Goal: Information Seeking & Learning: Learn about a topic

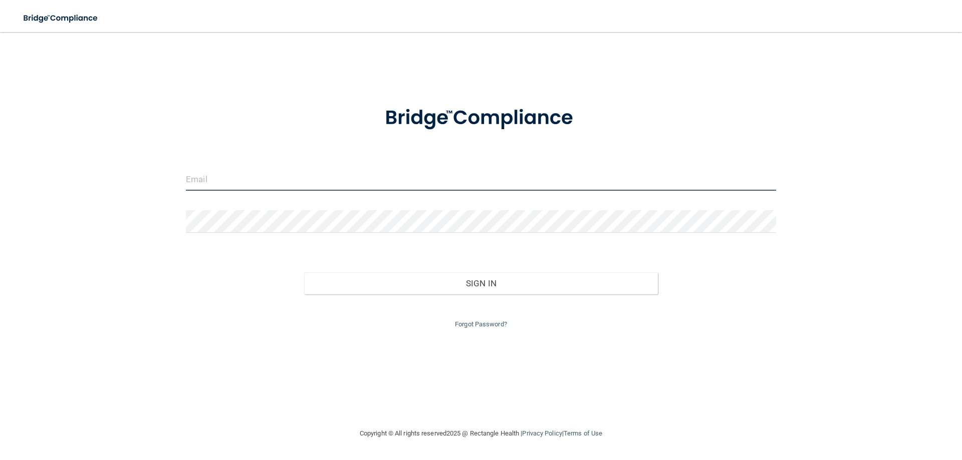
drag, startPoint x: 287, startPoint y: 175, endPoint x: 294, endPoint y: 181, distance: 8.9
click at [287, 176] on input "email" at bounding box center [481, 179] width 590 height 23
type input "[EMAIL_ADDRESS][DOMAIN_NAME]"
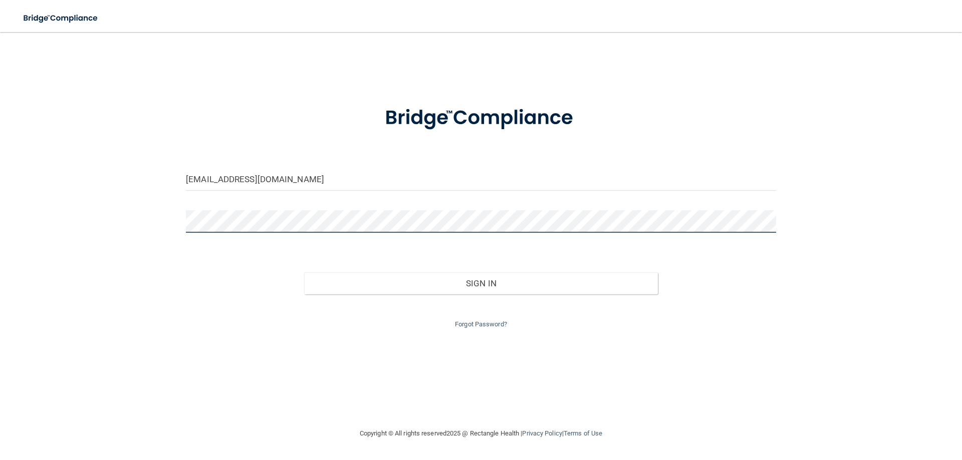
click at [304, 272] on button "Sign In" at bounding box center [481, 283] width 354 height 22
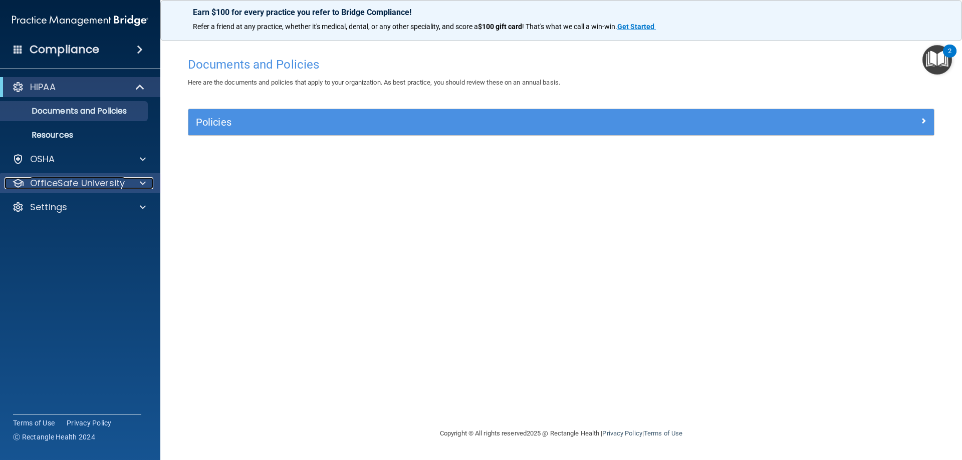
click at [70, 181] on p "OfficeSafe University" at bounding box center [77, 183] width 95 height 12
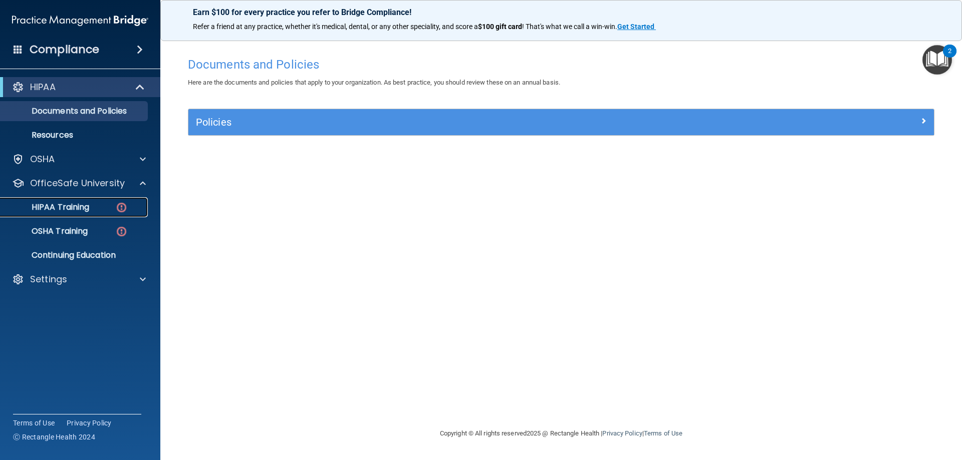
click at [74, 208] on p "HIPAA Training" at bounding box center [48, 207] width 83 height 10
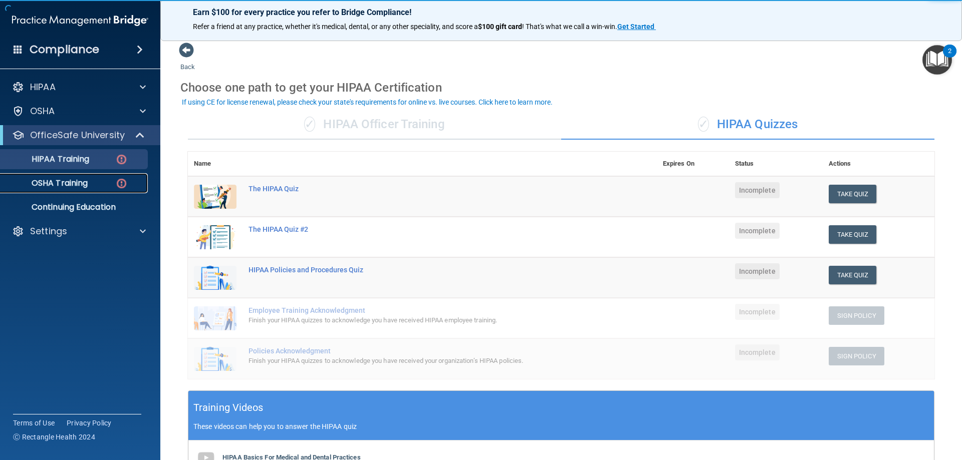
click at [70, 183] on p "OSHA Training" at bounding box center [47, 183] width 81 height 10
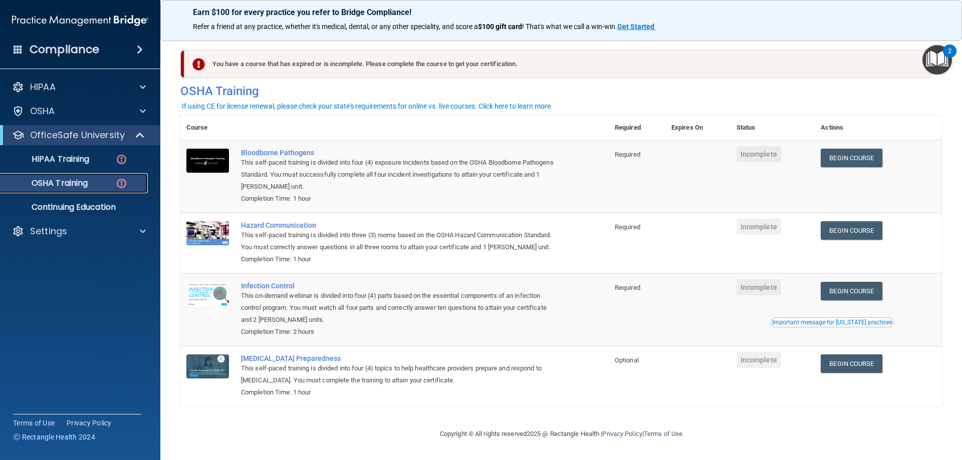
scroll to position [13, 0]
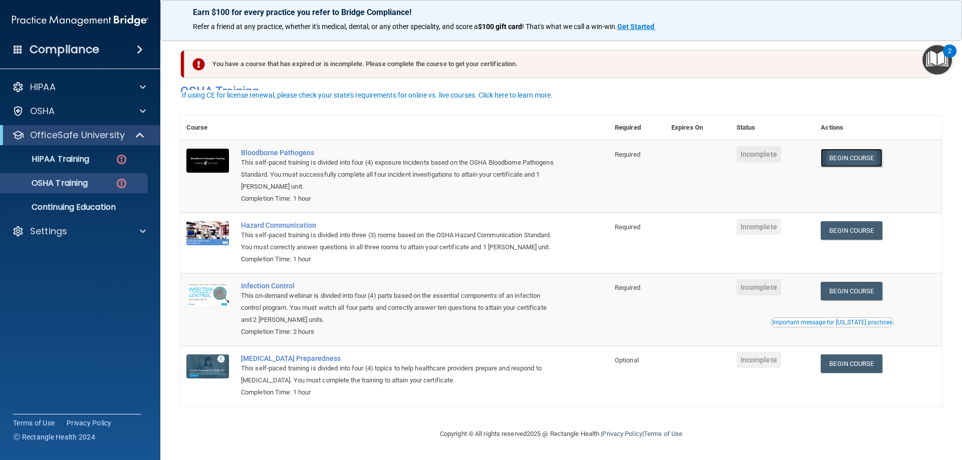
click at [850, 149] on link "Begin Course" at bounding box center [850, 158] width 61 height 19
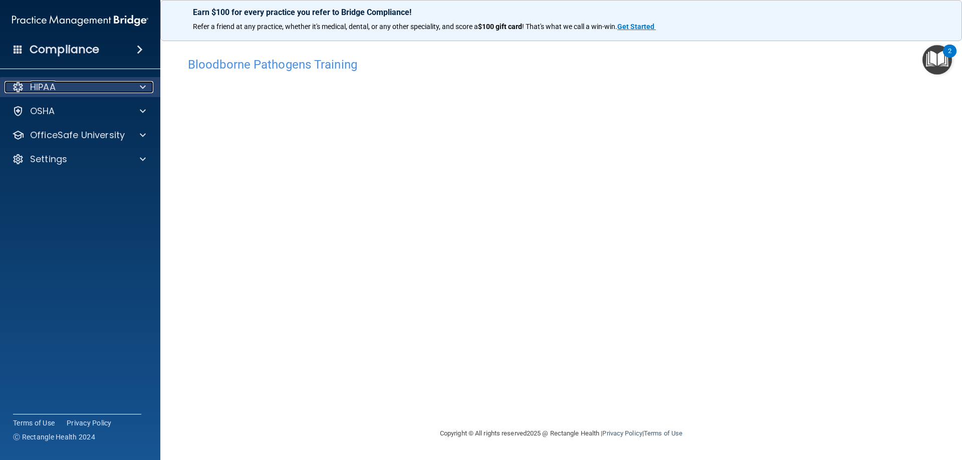
click at [145, 90] on span at bounding box center [143, 87] width 6 height 12
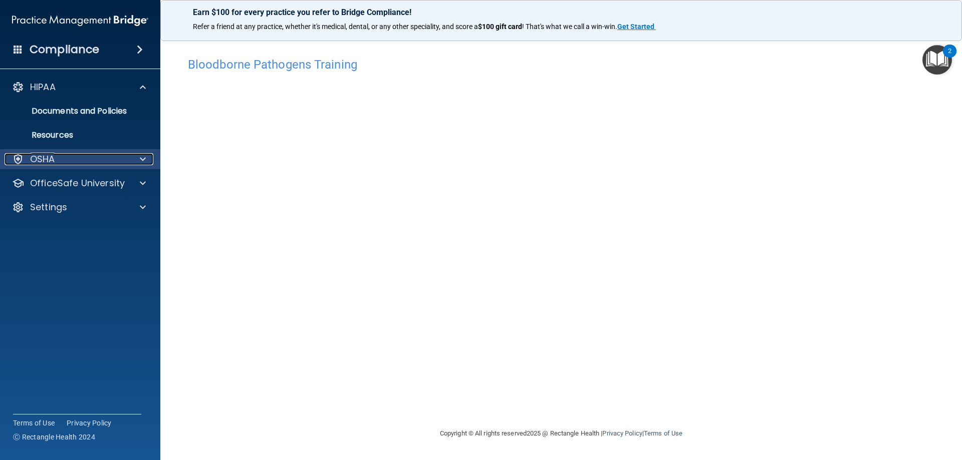
click at [148, 160] on div at bounding box center [141, 159] width 25 height 12
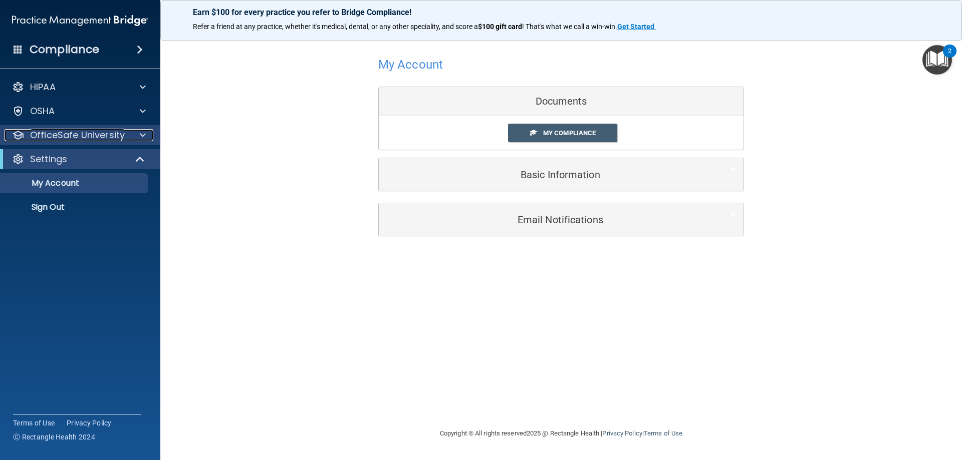
click at [130, 133] on div at bounding box center [141, 135] width 25 height 12
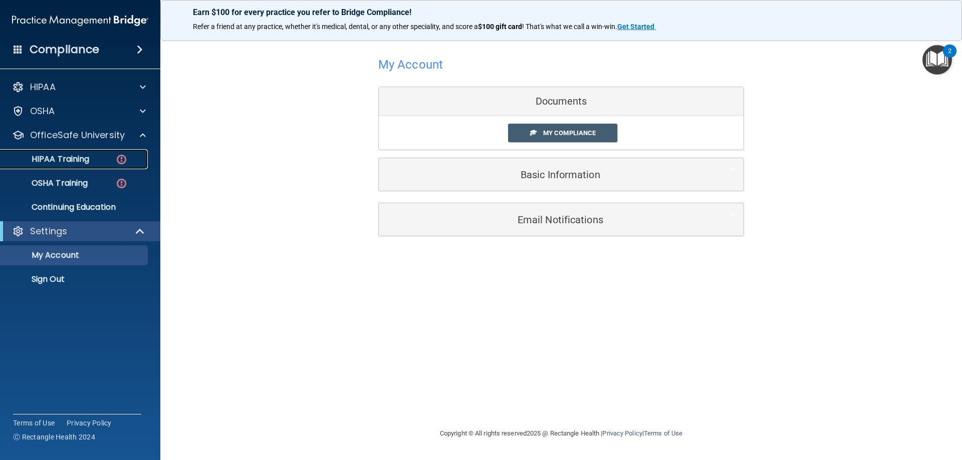
click at [67, 156] on p "HIPAA Training" at bounding box center [48, 159] width 83 height 10
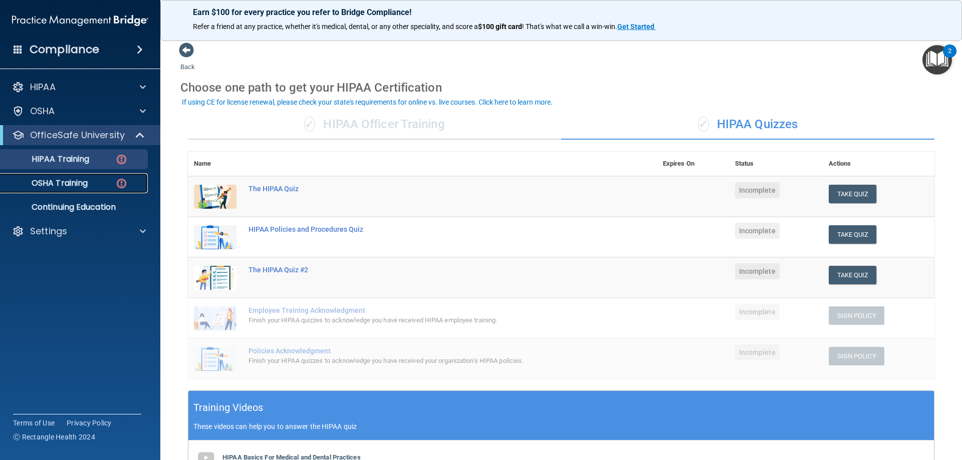
click at [88, 180] on p "OSHA Training" at bounding box center [47, 183] width 81 height 10
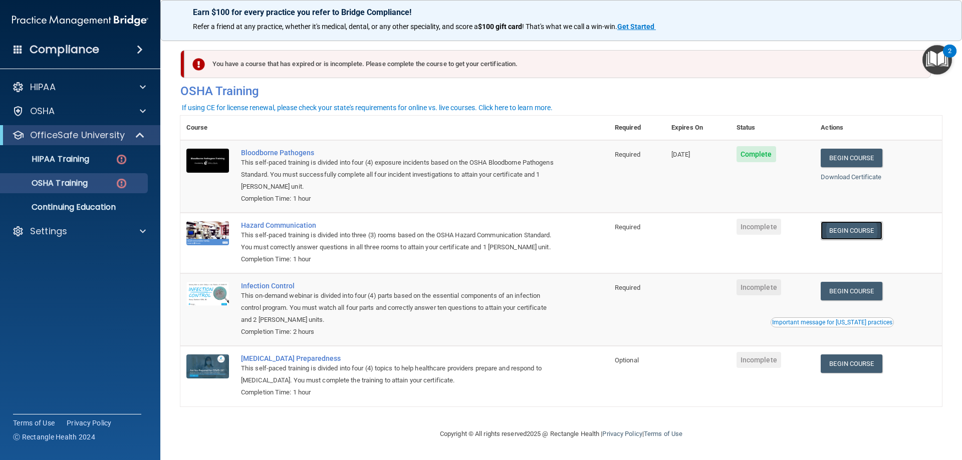
click at [831, 234] on link "Begin Course" at bounding box center [850, 230] width 61 height 19
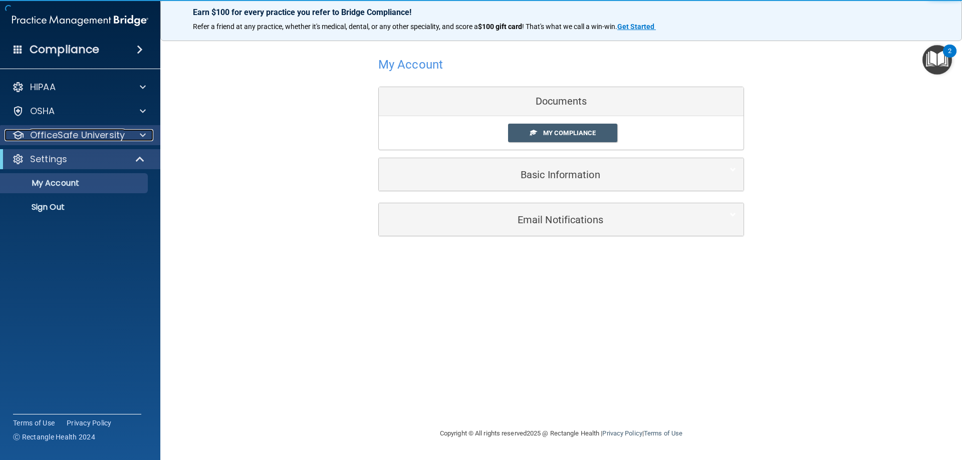
click at [99, 131] on p "OfficeSafe University" at bounding box center [77, 135] width 95 height 12
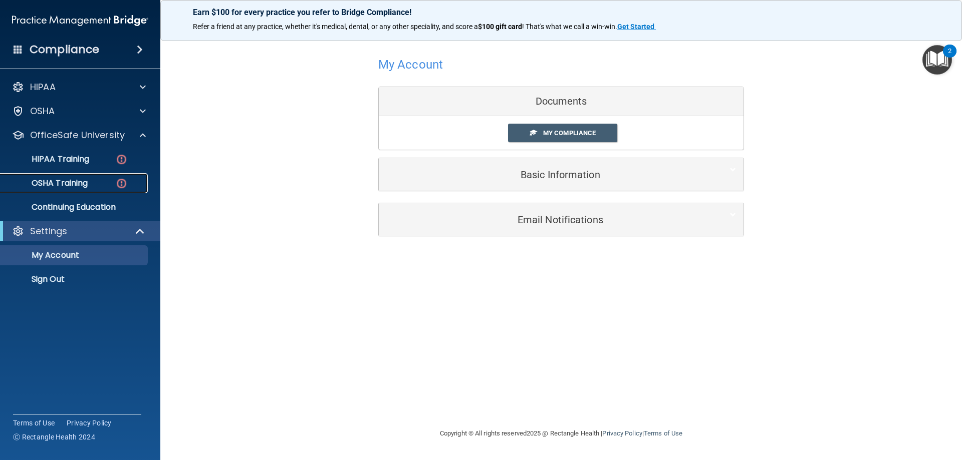
click at [69, 178] on p "OSHA Training" at bounding box center [47, 183] width 81 height 10
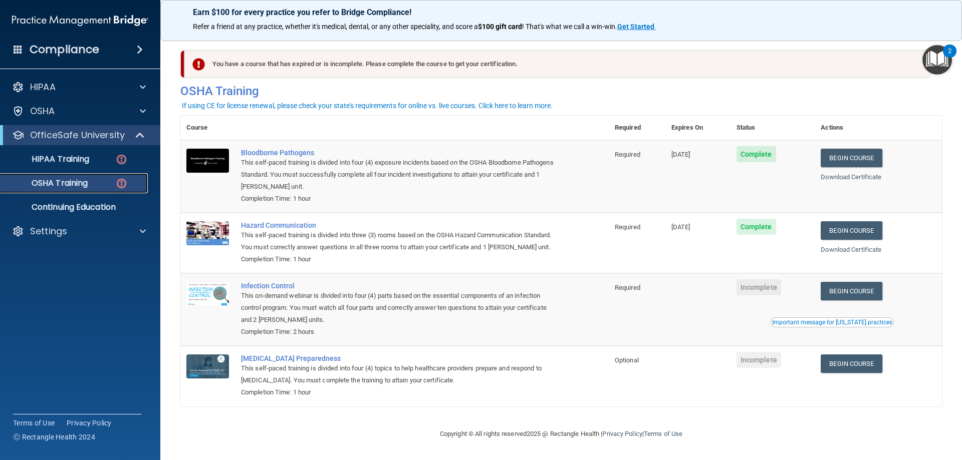
scroll to position [13, 0]
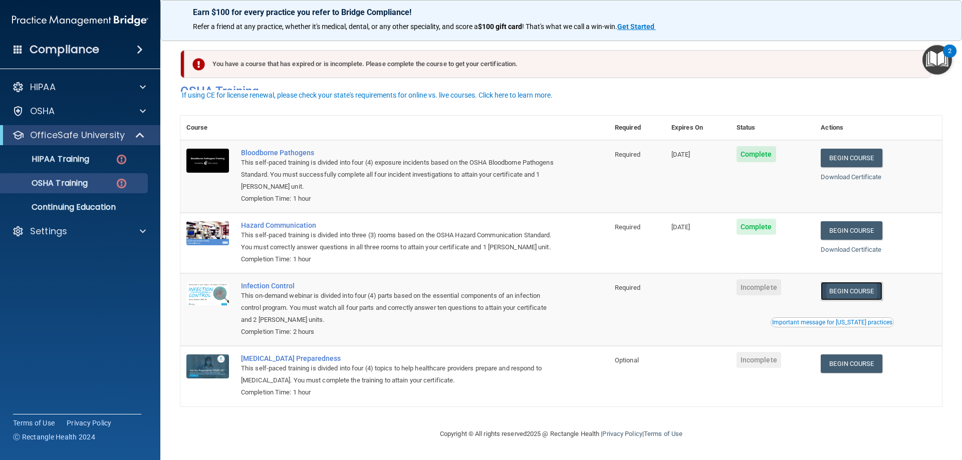
click at [857, 290] on link "Begin Course" at bounding box center [850, 291] width 61 height 19
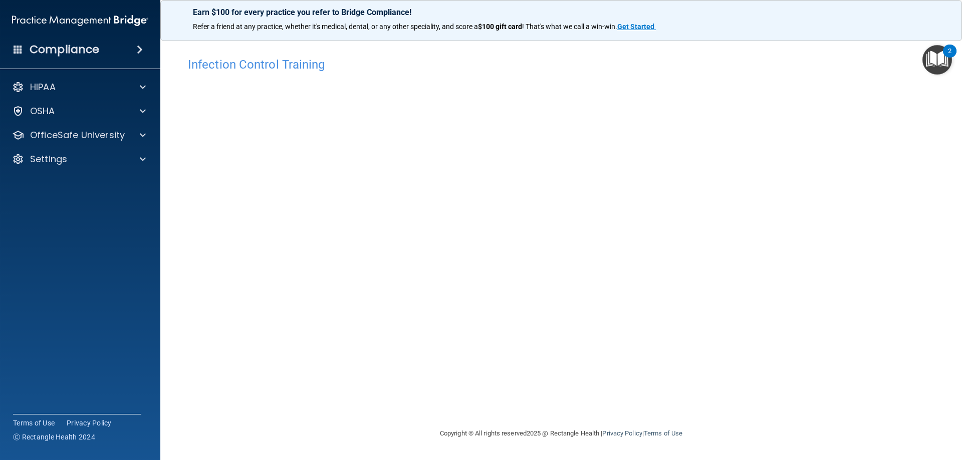
click at [746, 338] on div "Infection Control Training This course doesn’t expire until . Are you sure you …" at bounding box center [560, 240] width 761 height 376
